Goal: Task Accomplishment & Management: Use online tool/utility

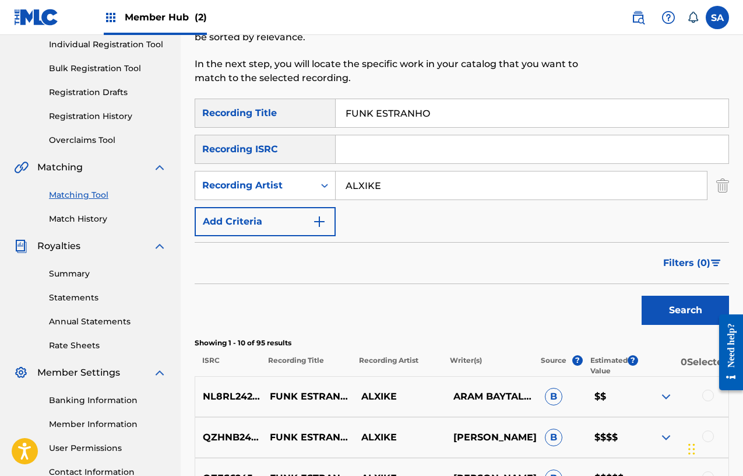
click at [290, 111] on div "Recording Title" at bounding box center [265, 113] width 141 height 29
click at [386, 194] on input "ALXIKE" at bounding box center [521, 185] width 371 height 28
click at [416, 103] on input "FUNK ESTRANHO" at bounding box center [532, 113] width 393 height 28
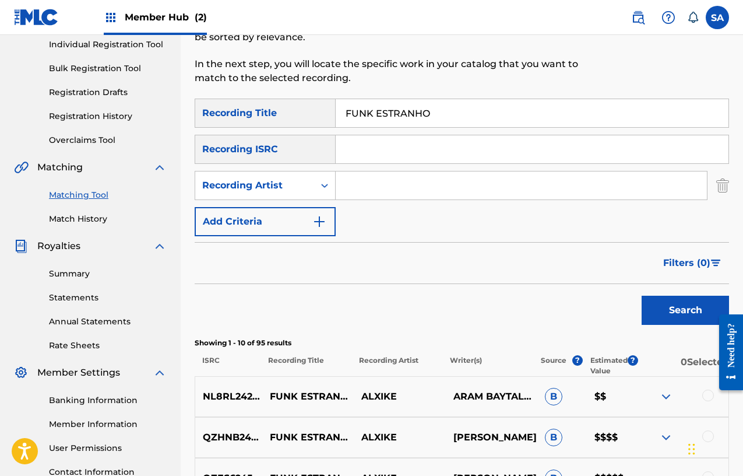
click at [416, 103] on input "FUNK ESTRANHO" at bounding box center [532, 113] width 393 height 28
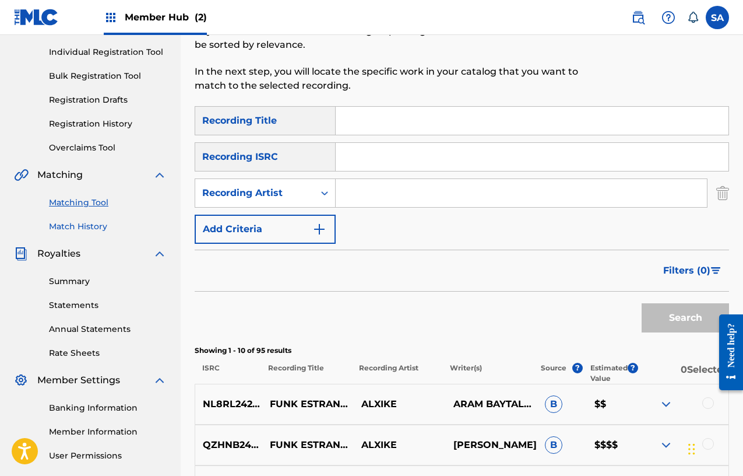
scroll to position [137, 0]
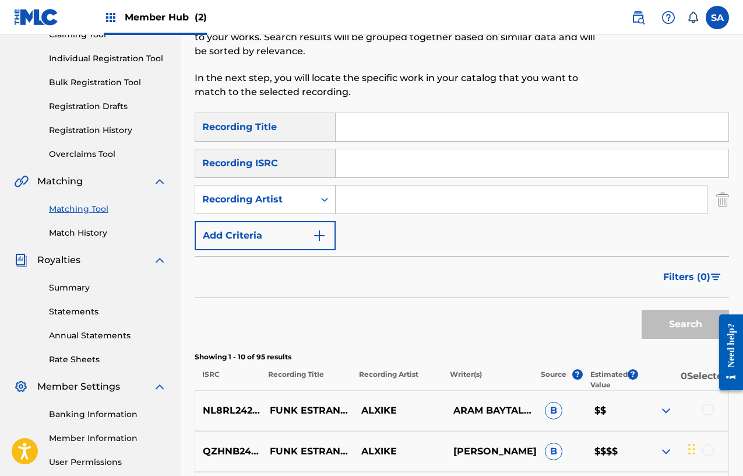
click at [64, 234] on link "Match History" at bounding box center [108, 233] width 118 height 12
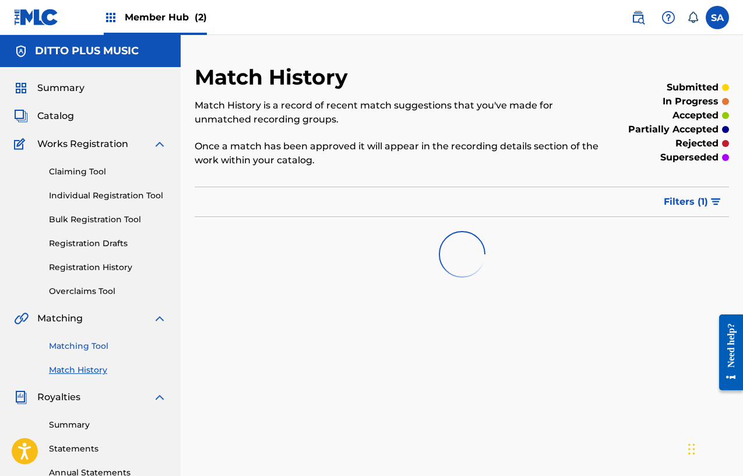
click at [72, 346] on link "Matching Tool" at bounding box center [108, 346] width 118 height 12
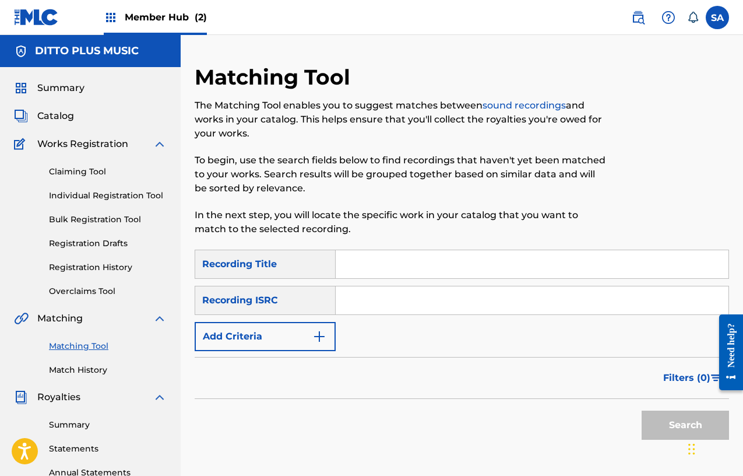
click at [376, 308] on input "Search Form" at bounding box center [532, 300] width 393 height 28
paste input "GX3Q92417807"
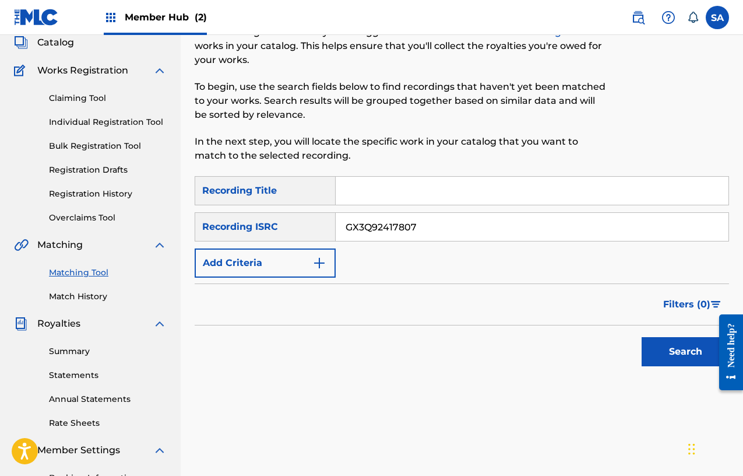
scroll to position [102, 0]
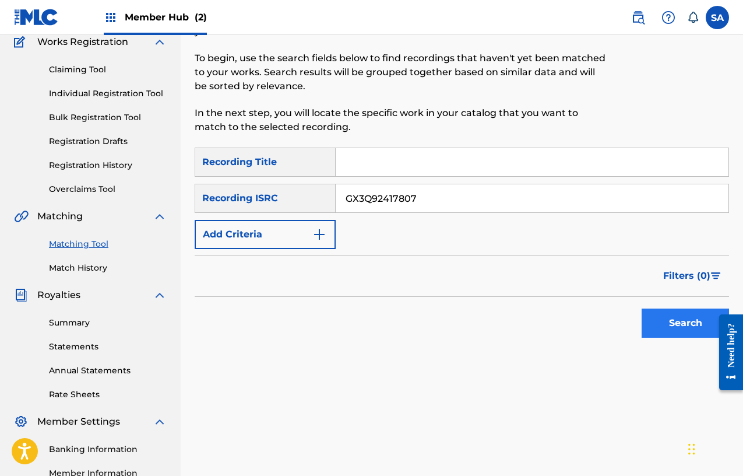
type input "GX3Q92417807"
drag, startPoint x: 683, startPoint y: 322, endPoint x: 676, endPoint y: 321, distance: 6.5
click at [683, 322] on button "Search" at bounding box center [685, 322] width 87 height 29
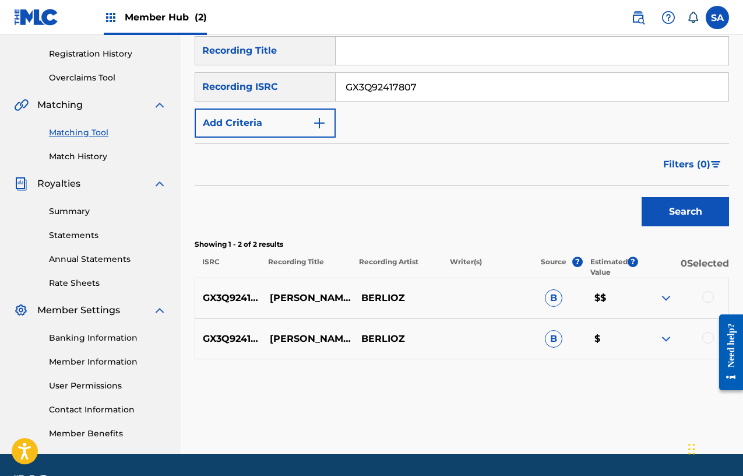
scroll to position [151, 0]
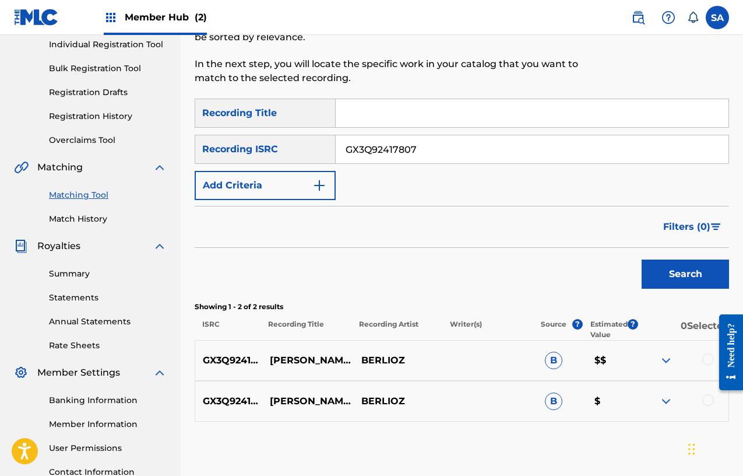
click at [357, 110] on input "Search Form" at bounding box center [532, 113] width 393 height 28
paste input "[PERSON_NAME]'S DANCE"
type input "[PERSON_NAME]'S DANCE"
click at [380, 141] on input "GX3Q92417807" at bounding box center [532, 149] width 393 height 28
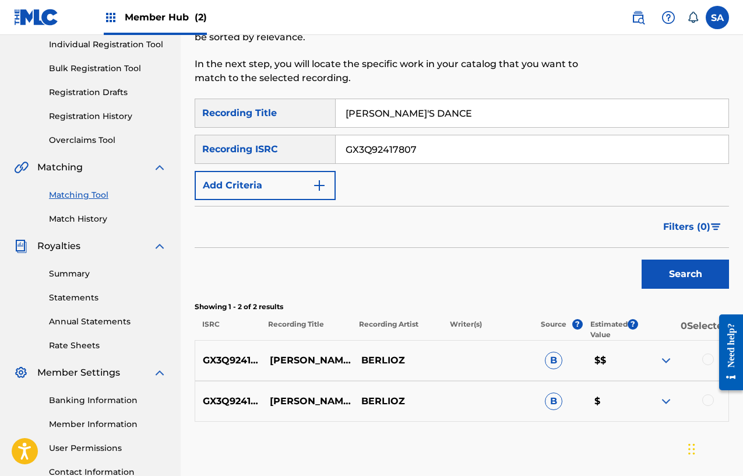
click at [380, 141] on input "GX3Q92417807" at bounding box center [532, 149] width 393 height 28
click at [653, 263] on button "Search" at bounding box center [685, 273] width 87 height 29
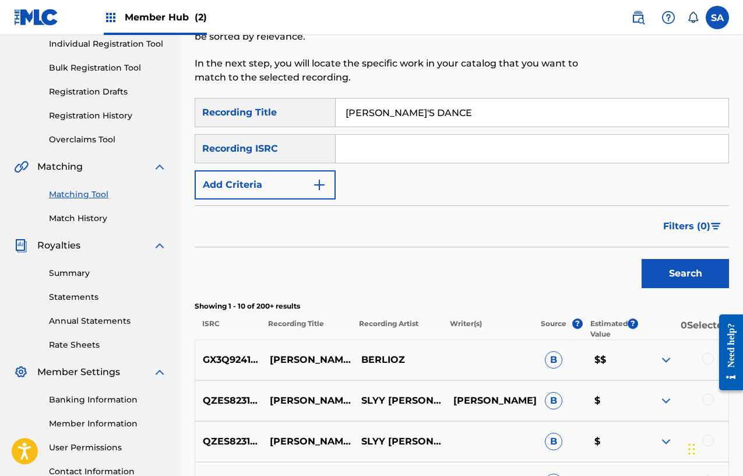
scroll to position [205, 0]
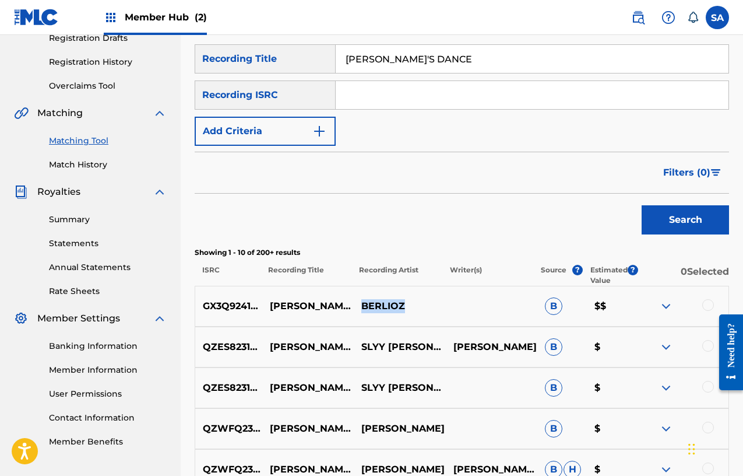
drag, startPoint x: 413, startPoint y: 303, endPoint x: 371, endPoint y: 304, distance: 42.6
click at [361, 306] on p "BERLIOZ" at bounding box center [400, 306] width 92 height 14
copy p "BERLIOZ"
click at [327, 136] on button "Add Criteria" at bounding box center [265, 131] width 141 height 29
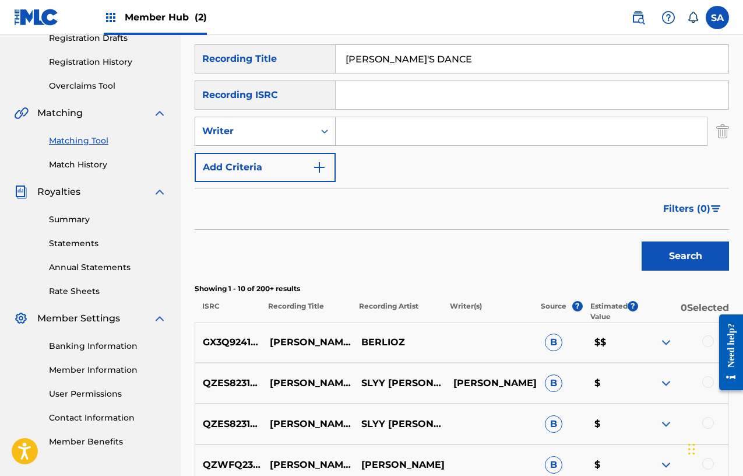
click at [290, 135] on div "Writer" at bounding box center [254, 131] width 105 height 14
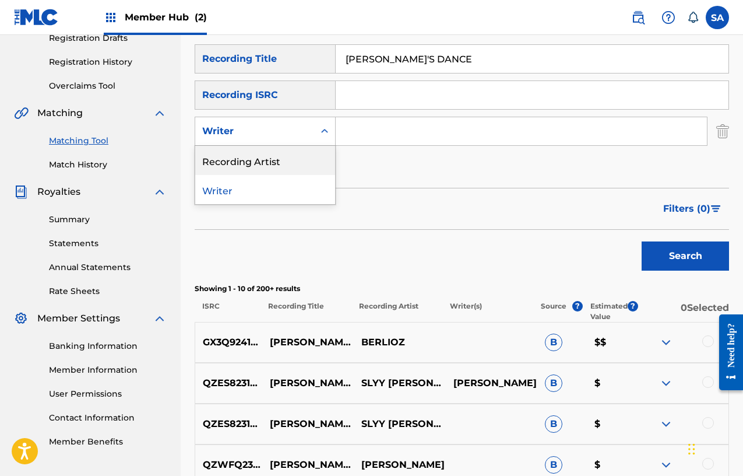
drag, startPoint x: 276, startPoint y: 161, endPoint x: 298, endPoint y: 151, distance: 24.3
click at [276, 161] on div "Recording Artist" at bounding box center [265, 160] width 140 height 29
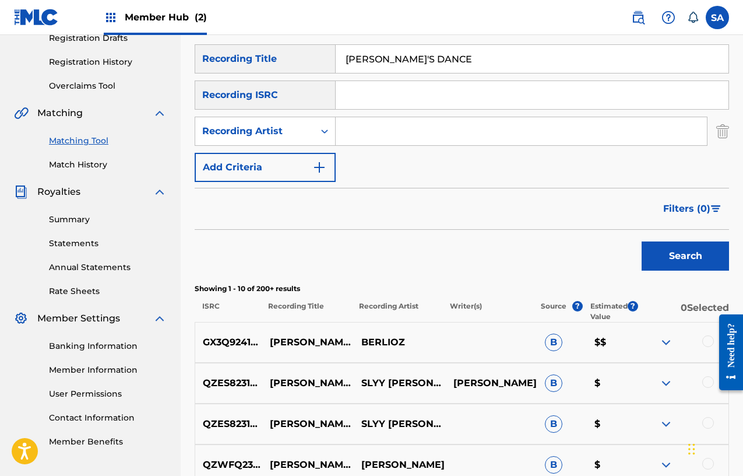
click at [383, 131] on input "Search Form" at bounding box center [521, 131] width 371 height 28
paste input "BERLIOZ"
type input "BERLIOZ"
click at [644, 249] on button "Search" at bounding box center [685, 255] width 87 height 29
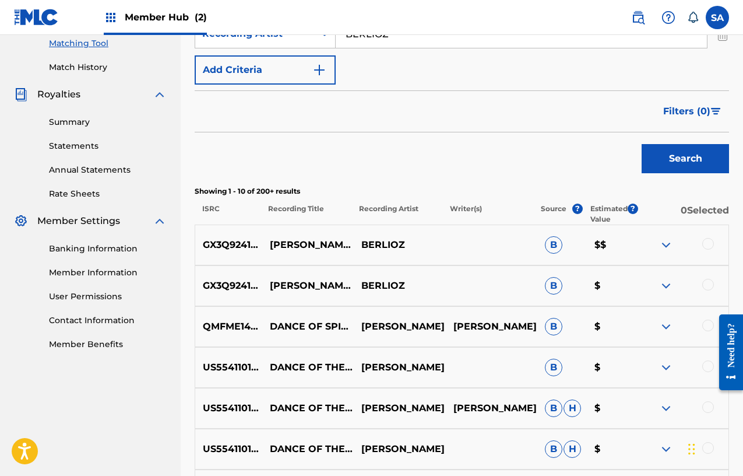
scroll to position [145, 0]
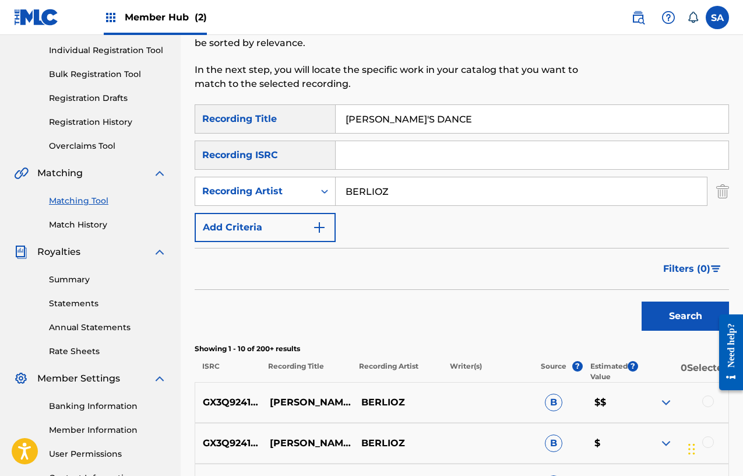
click at [386, 121] on input "[PERSON_NAME]'S DANCE" at bounding box center [532, 119] width 393 height 28
click at [362, 183] on input "BERLIOZ" at bounding box center [521, 191] width 371 height 28
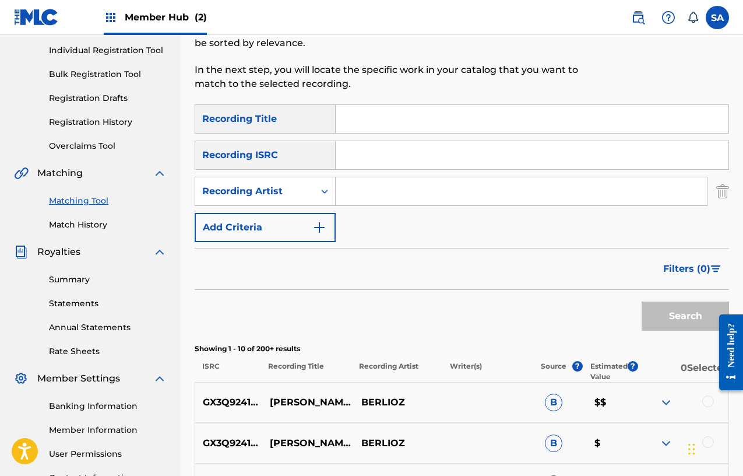
paste input "UKXN22264678"
type input "UKXN22264678"
drag, startPoint x: 708, startPoint y: 320, endPoint x: 702, endPoint y: 316, distance: 7.3
click at [708, 320] on button "Search" at bounding box center [685, 315] width 87 height 29
